Goal: Find specific page/section: Find specific page/section

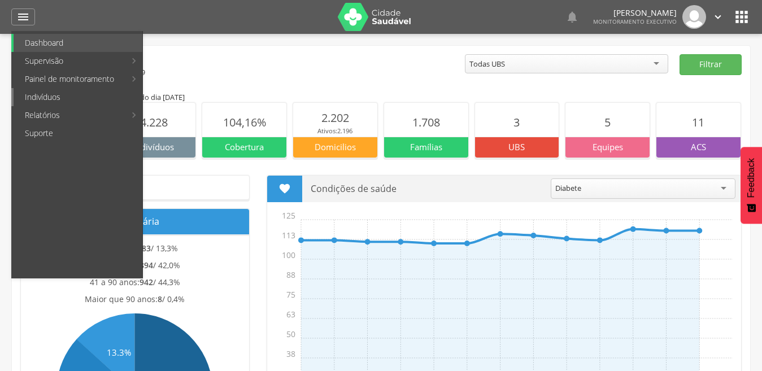
click at [87, 97] on link "Indivíduos" at bounding box center [78, 97] width 129 height 18
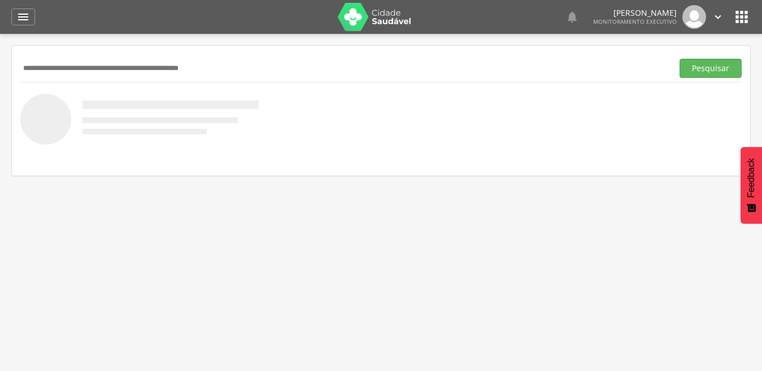
click at [66, 73] on input "text" at bounding box center [344, 68] width 648 height 19
type input "********"
click at [680, 59] on button "Pesquisar" at bounding box center [711, 68] width 62 height 19
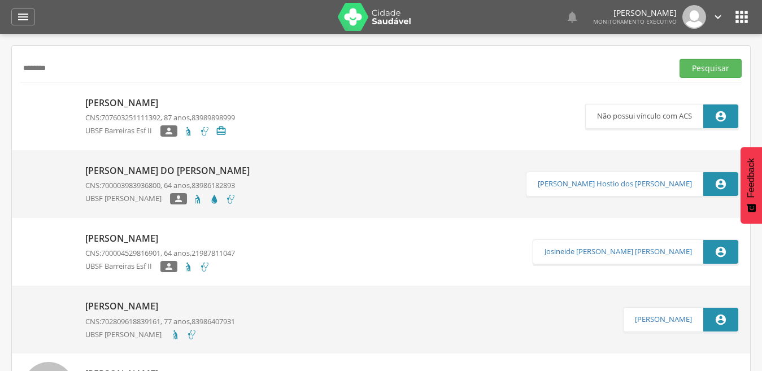
click at [72, 165] on img at bounding box center [48, 165] width 51 height 0
type input "**********"
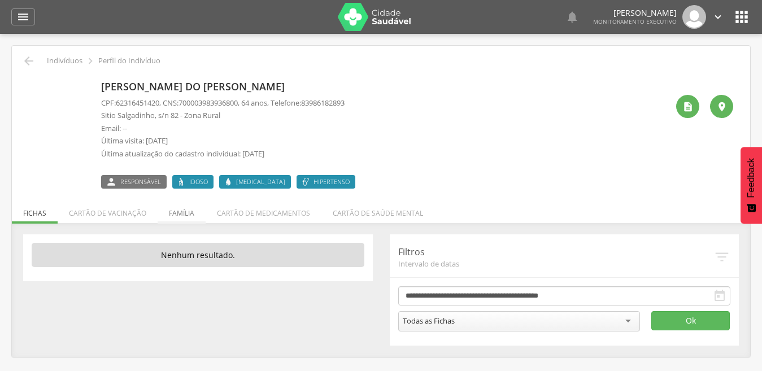
click at [180, 217] on li "Família" at bounding box center [182, 210] width 48 height 27
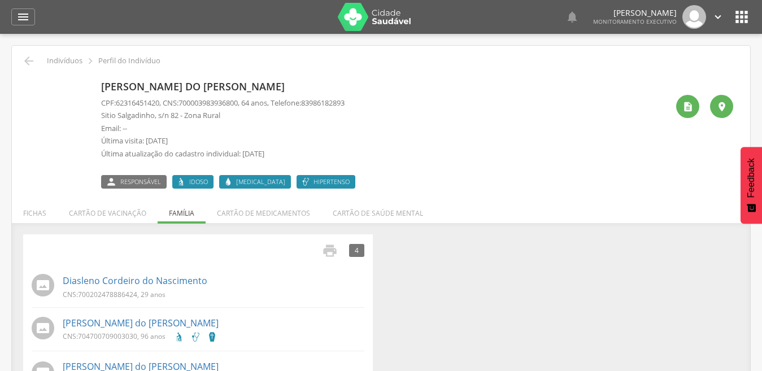
click at [29, 82] on img at bounding box center [29, 82] width 0 height 0
click at [138, 87] on p "Carlinda Cordeiro do Nascimento" at bounding box center [231, 87] width 260 height 15
click at [692, 110] on icon "" at bounding box center [687, 106] width 11 height 11
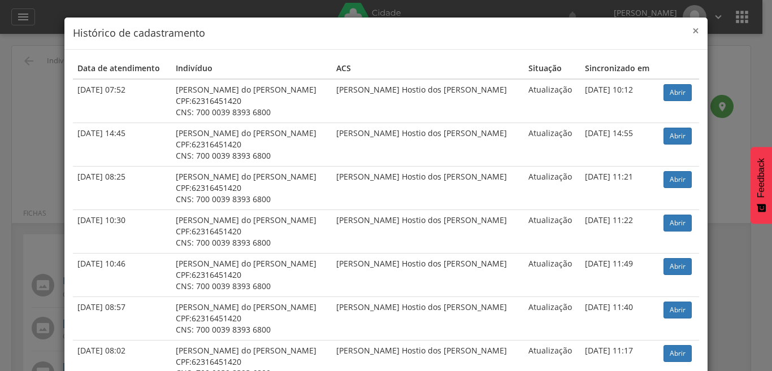
click at [693, 31] on span "×" at bounding box center [695, 31] width 7 height 16
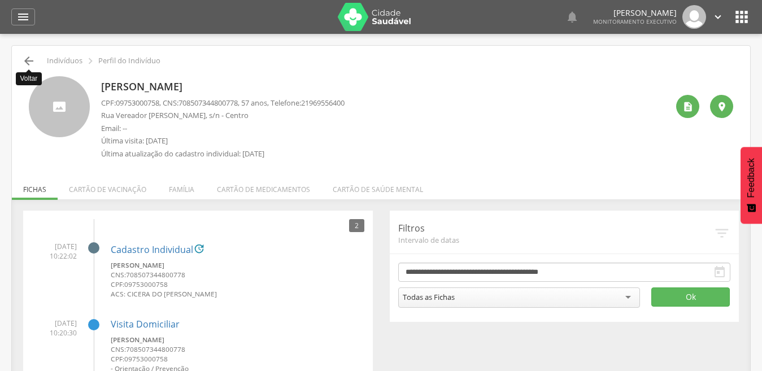
click at [28, 55] on icon "" at bounding box center [29, 61] width 14 height 14
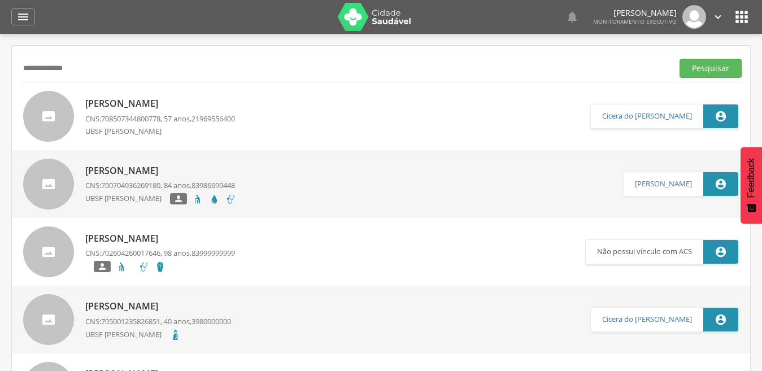
drag, startPoint x: 82, startPoint y: 69, endPoint x: 18, endPoint y: 67, distance: 63.9
